Goal: Task Accomplishment & Management: Use online tool/utility

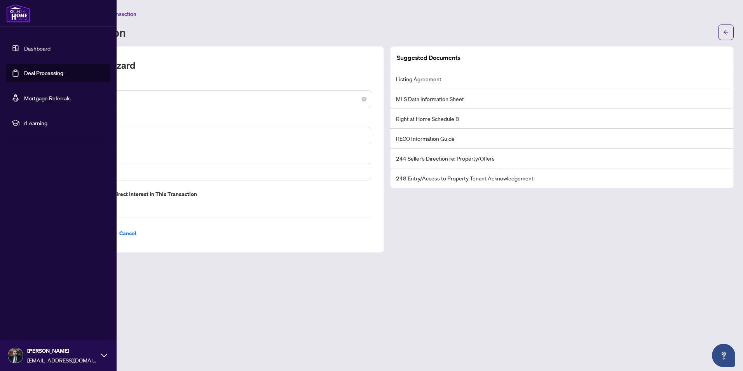
click at [51, 45] on link "Dashboard" at bounding box center [37, 48] width 26 height 7
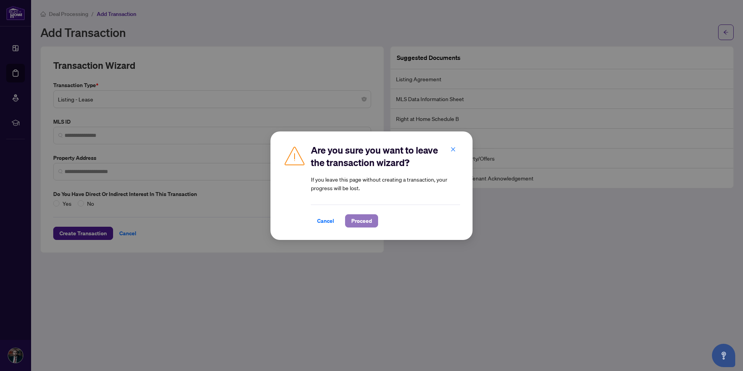
click at [349, 221] on button "Proceed" at bounding box center [361, 220] width 33 height 13
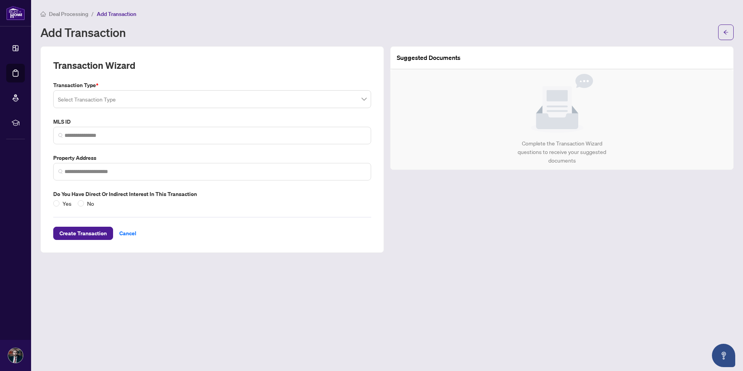
click at [75, 13] on span "Deal Processing" at bounding box center [68, 13] width 39 height 7
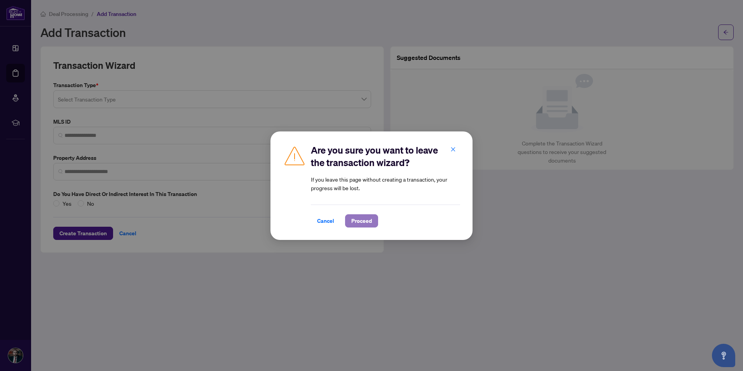
click at [356, 219] on span "Proceed" at bounding box center [361, 221] width 21 height 12
